Goal: Information Seeking & Learning: Learn about a topic

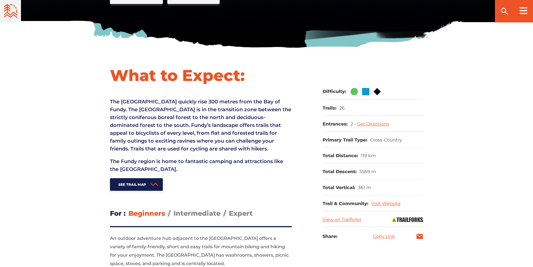
scroll to position [196, 0]
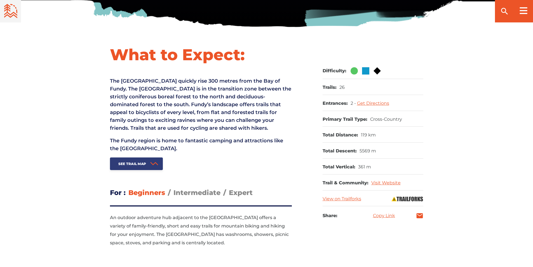
click at [148, 160] on link "See Trail Map" at bounding box center [136, 163] width 53 height 13
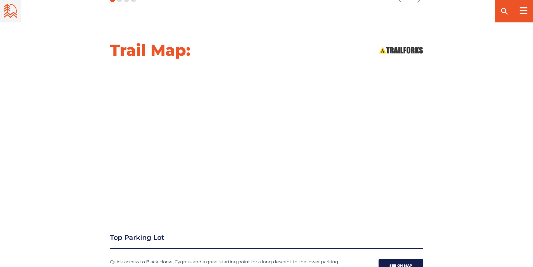
scroll to position [478, 0]
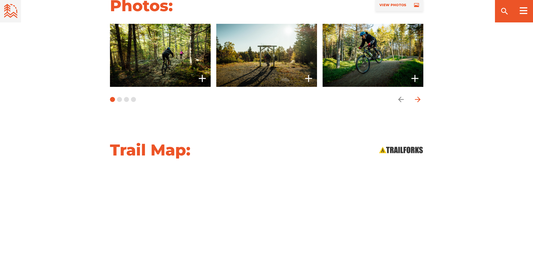
click at [419, 100] on icon "arrow forward" at bounding box center [418, 100] width 6 height 6
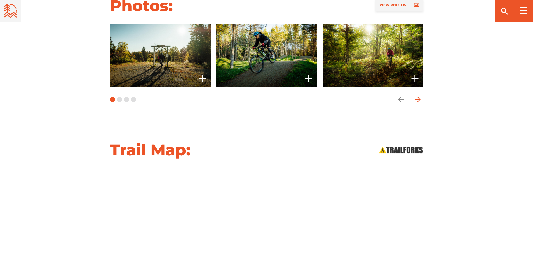
click at [419, 100] on icon "arrow forward" at bounding box center [418, 100] width 6 height 6
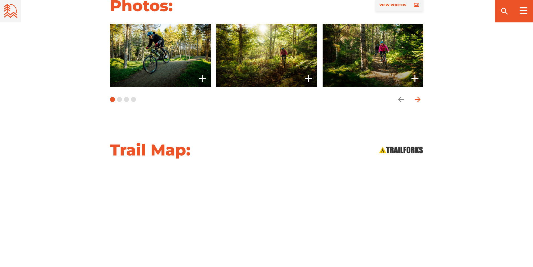
click at [418, 100] on icon "arrow forward" at bounding box center [417, 99] width 8 height 8
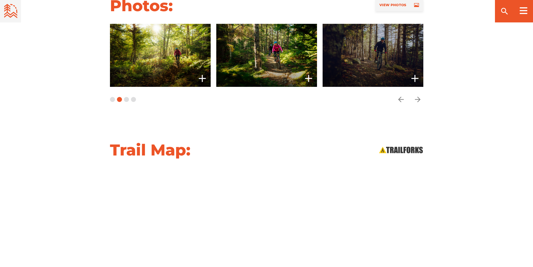
click at [363, 55] on span at bounding box center [373, 55] width 101 height 63
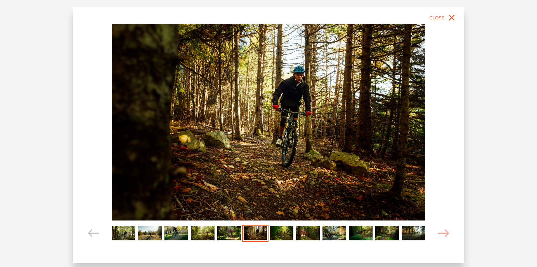
click at [236, 236] on img "Carousel Page 5" at bounding box center [228, 233] width 23 height 15
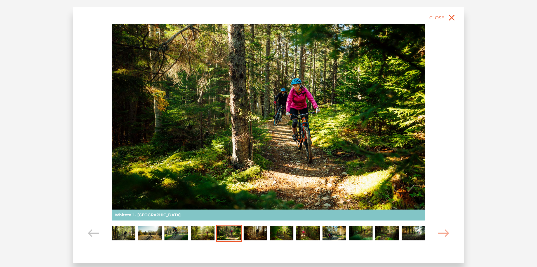
click at [290, 236] on img "Carousel Page 7" at bounding box center [281, 233] width 23 height 15
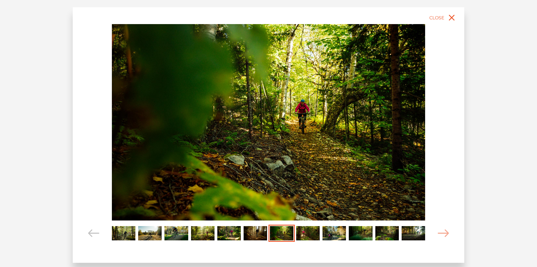
click at [345, 235] on img "Carousel Page 9" at bounding box center [334, 233] width 23 height 15
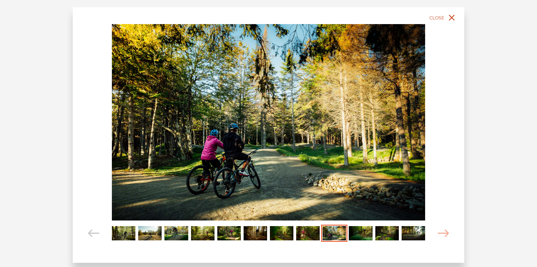
click at [451, 15] on icon "close" at bounding box center [452, 18] width 10 height 10
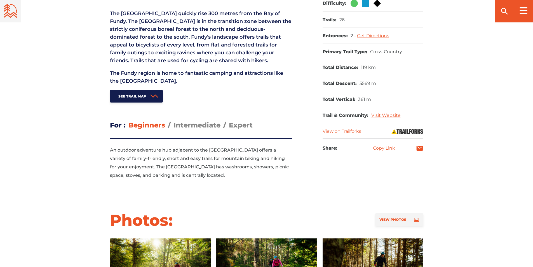
scroll to position [254, 0]
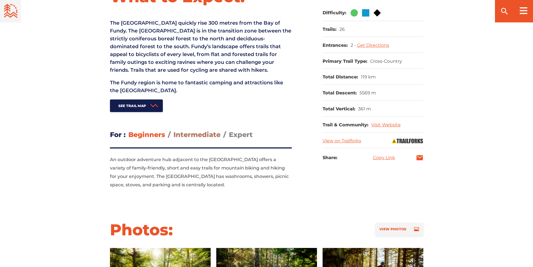
click at [199, 134] on span "Intermediate" at bounding box center [196, 134] width 47 height 8
click at [173, 130] on input "Intermediate" at bounding box center [173, 130] width 0 height 0
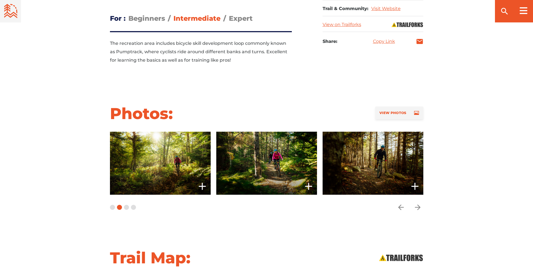
scroll to position [366, 0]
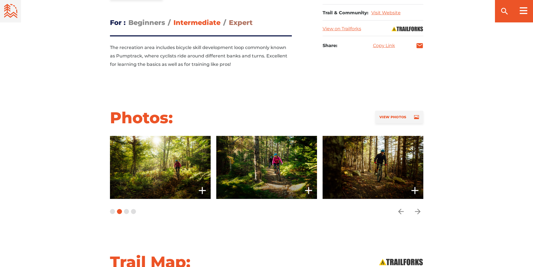
click at [238, 20] on span "Expert" at bounding box center [241, 22] width 24 height 8
click at [229, 18] on input "Expert" at bounding box center [229, 18] width 0 height 0
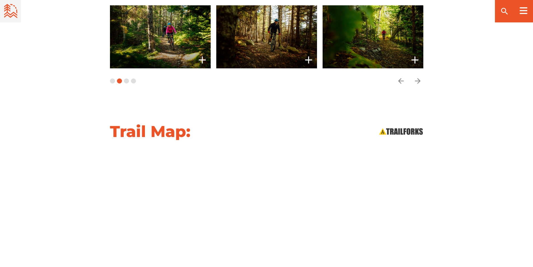
scroll to position [505, 0]
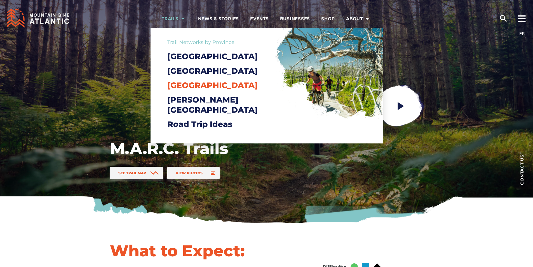
click at [187, 90] on span "[GEOGRAPHIC_DATA]" at bounding box center [212, 85] width 90 height 10
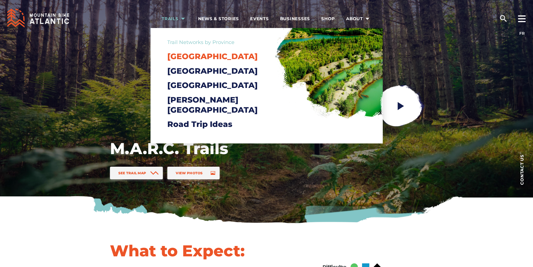
click at [203, 58] on span "[GEOGRAPHIC_DATA]" at bounding box center [212, 56] width 90 height 10
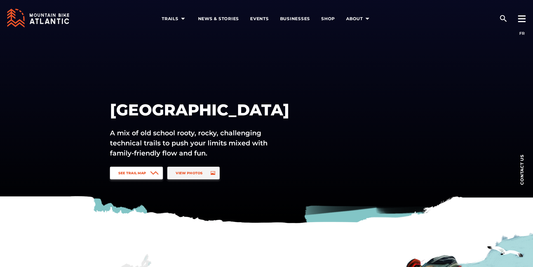
click at [147, 173] on link "See Trail Map" at bounding box center [136, 172] width 53 height 13
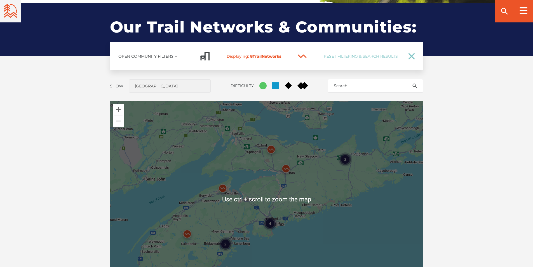
scroll to position [442, 0]
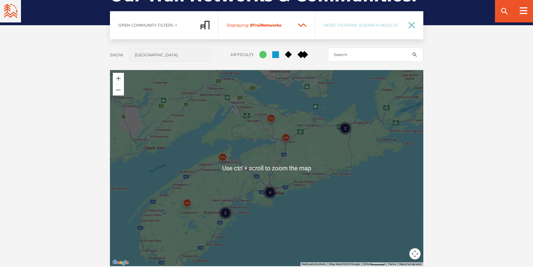
click at [253, 163] on div "4 2 2" at bounding box center [266, 168] width 313 height 196
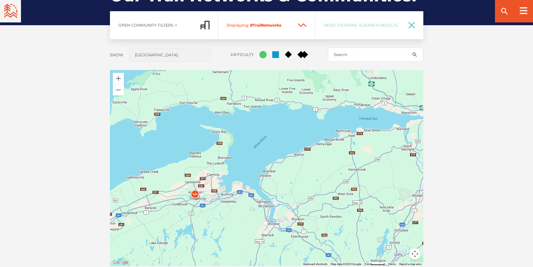
drag, startPoint x: 245, startPoint y: 189, endPoint x: 353, endPoint y: 209, distance: 109.7
click at [345, 204] on div at bounding box center [266, 168] width 313 height 196
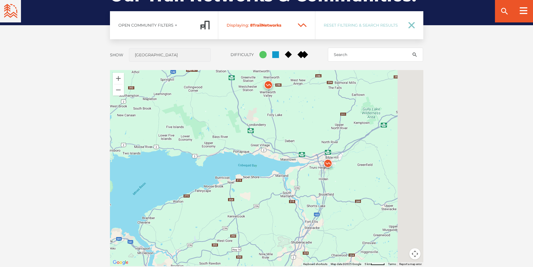
drag, startPoint x: 272, startPoint y: 146, endPoint x: 96, endPoint y: 152, distance: 176.3
click at [98, 152] on div "Open Community Filters Displaying: 8 Trail Network s Reset Filtering & Search R…" at bounding box center [267, 154] width 392 height 286
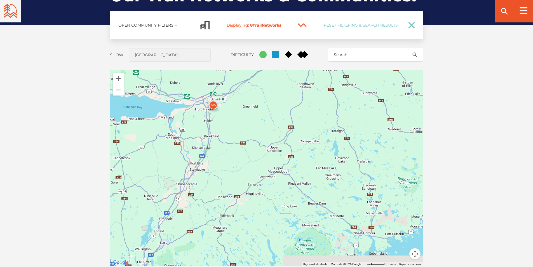
drag, startPoint x: 185, startPoint y: 194, endPoint x: 274, endPoint y: 115, distance: 118.5
click at [272, 117] on div "2" at bounding box center [266, 168] width 313 height 196
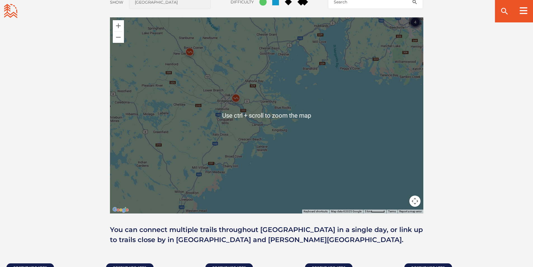
scroll to position [498, 0]
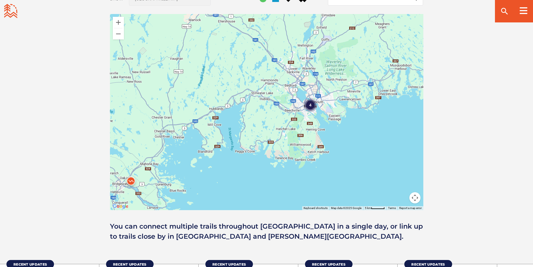
drag, startPoint x: 265, startPoint y: 93, endPoint x: 155, endPoint y: 183, distance: 142.2
click at [155, 183] on div "2 4" at bounding box center [266, 112] width 313 height 196
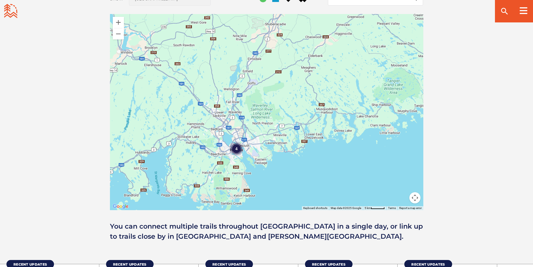
drag, startPoint x: 288, startPoint y: 119, endPoint x: 227, endPoint y: 157, distance: 71.7
click at [229, 156] on div "4" at bounding box center [236, 149] width 14 height 14
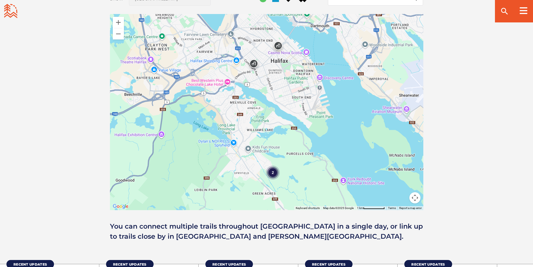
click at [273, 173] on div "2" at bounding box center [273, 172] width 14 height 14
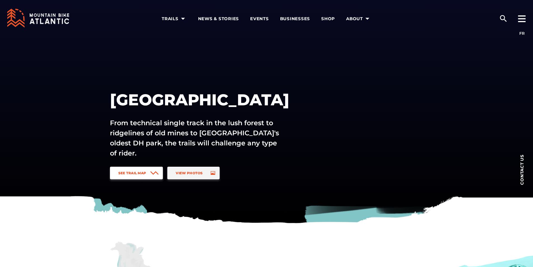
click at [139, 169] on link "See Trail Map" at bounding box center [136, 172] width 53 height 13
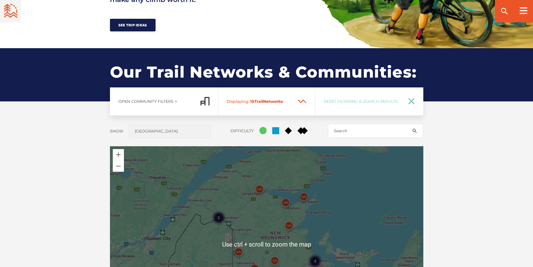
scroll to position [442, 0]
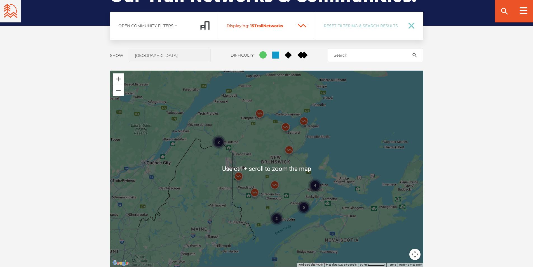
click at [309, 225] on div "4 2 5 2" at bounding box center [266, 168] width 313 height 196
click at [304, 201] on div "5" at bounding box center [304, 207] width 14 height 14
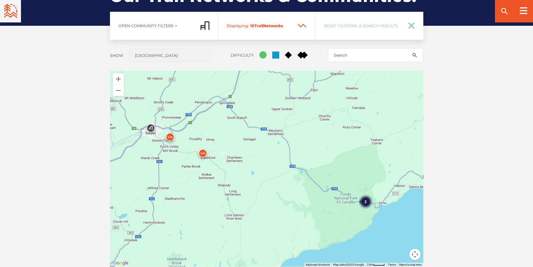
click at [359, 214] on div "2" at bounding box center [266, 168] width 313 height 196
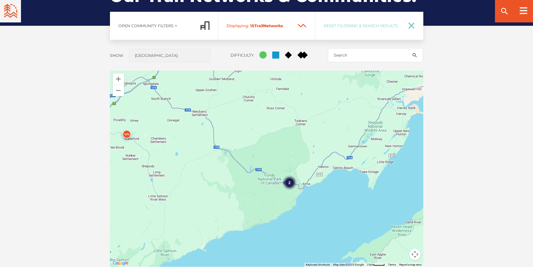
drag, startPoint x: 342, startPoint y: 205, endPoint x: 265, endPoint y: 186, distance: 79.5
click at [265, 186] on div "2" at bounding box center [266, 168] width 313 height 196
click at [275, 185] on div "2" at bounding box center [266, 168] width 313 height 196
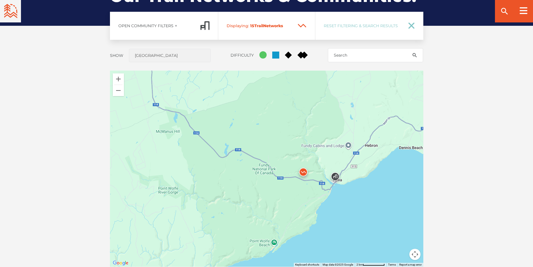
click at [304, 170] on img at bounding box center [303, 173] width 17 height 17
click at [308, 143] on link "Chignecto Pavilion" at bounding box center [302, 145] width 33 height 4
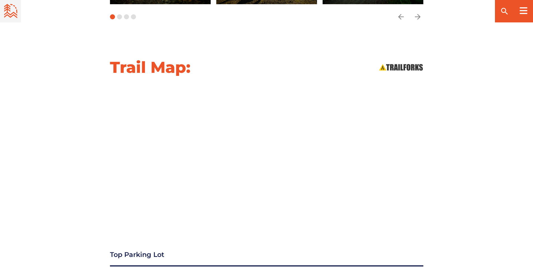
scroll to position [587, 0]
